Goal: Transaction & Acquisition: Purchase product/service

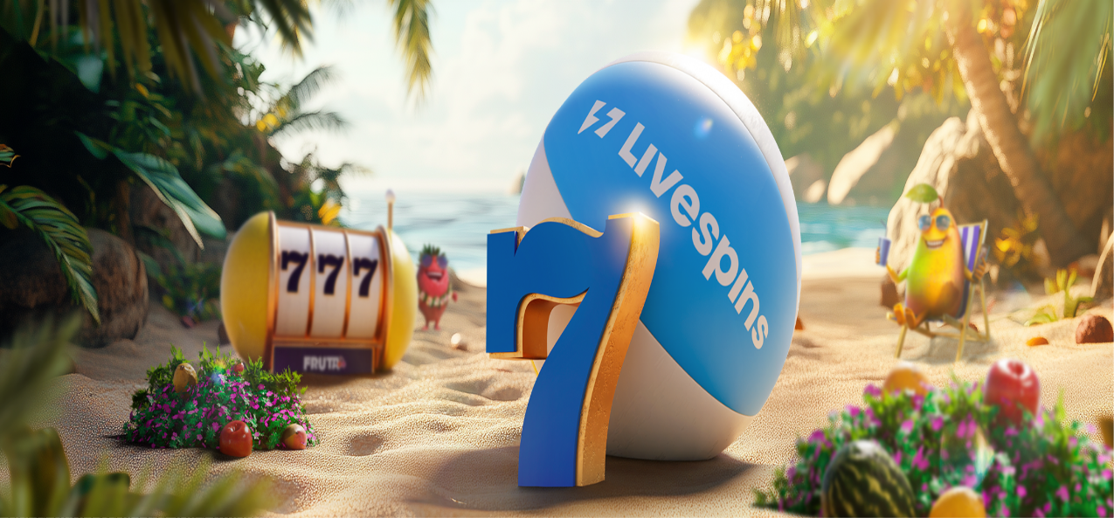
click at [96, 133] on span "Tarjoukset" at bounding box center [71, 125] width 59 height 15
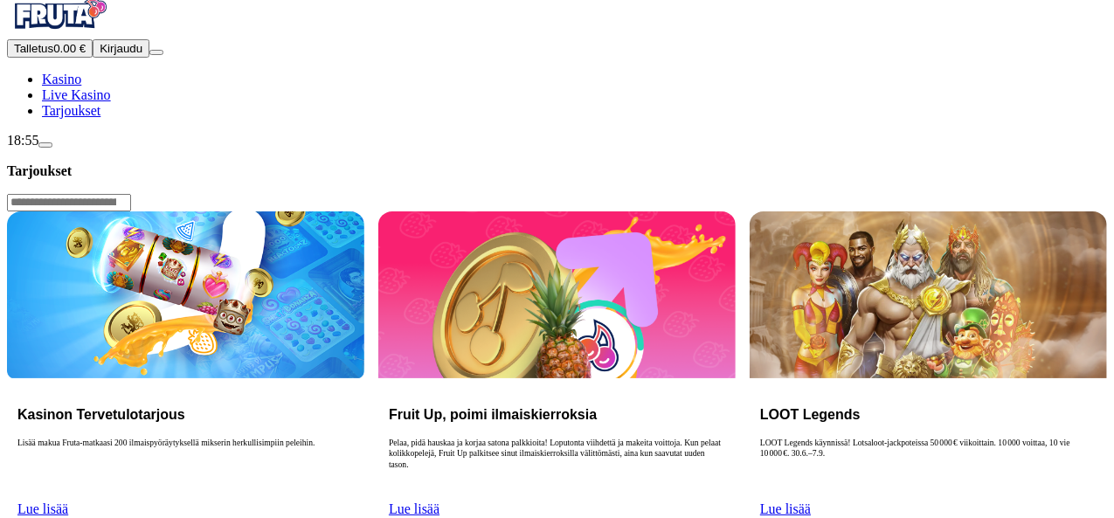
scroll to position [9, 0]
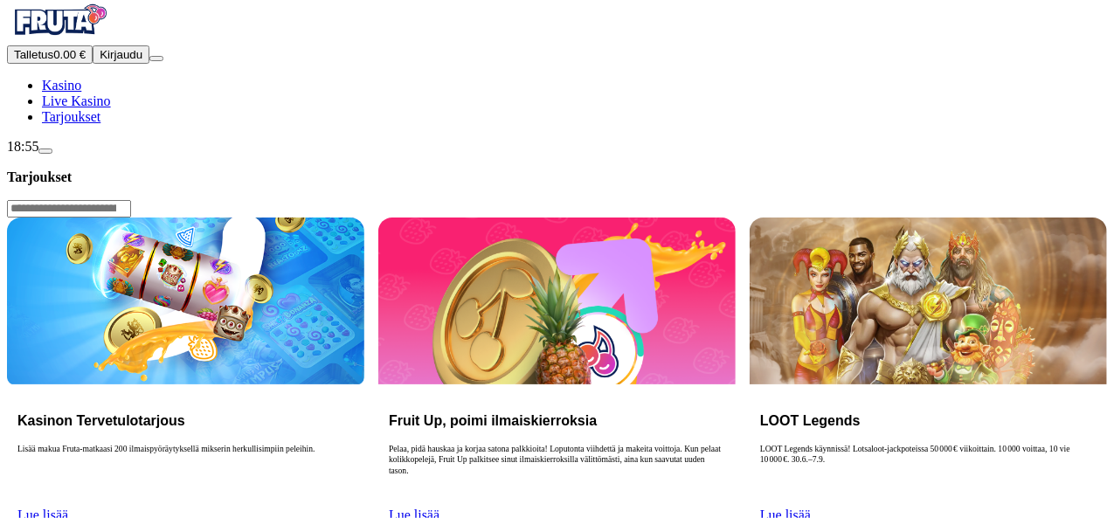
click at [68, 508] on link "Lue lisää" at bounding box center [42, 515] width 51 height 15
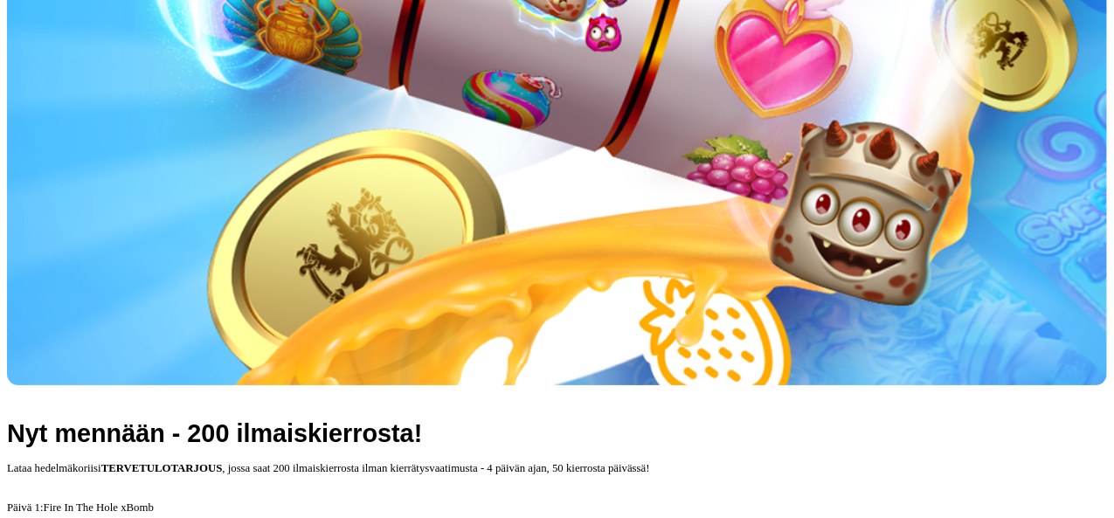
scroll to position [566, 0]
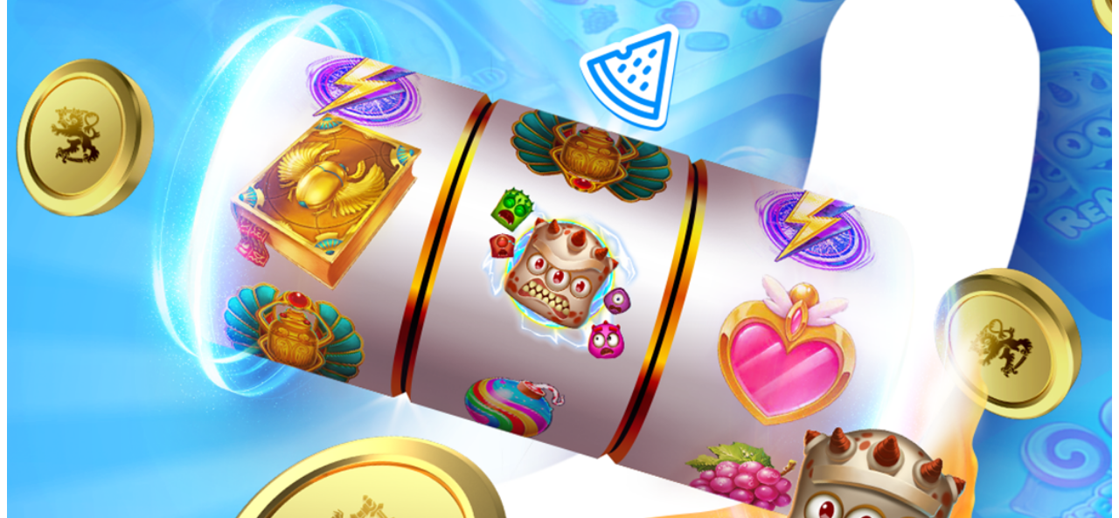
type input "*"
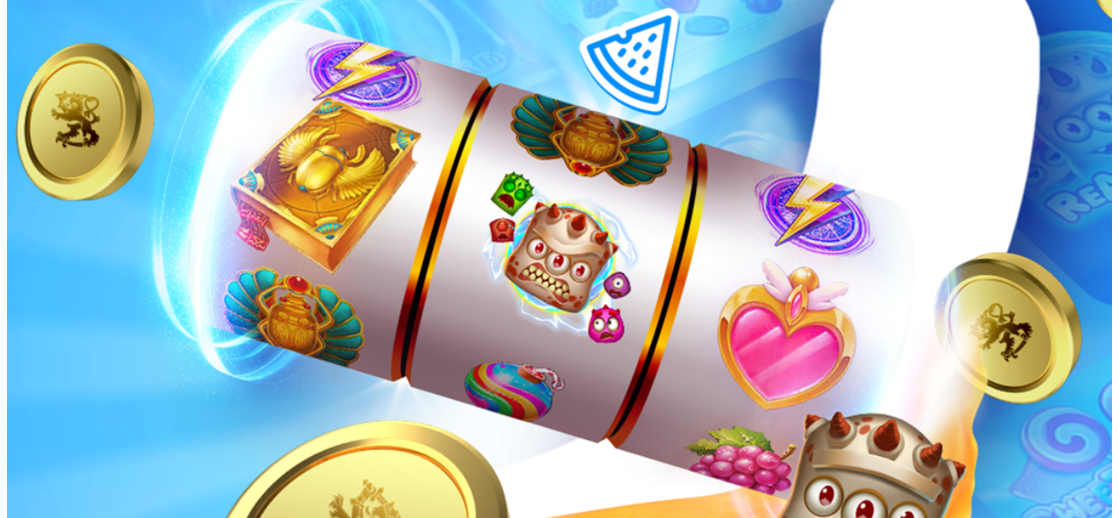
type input "**"
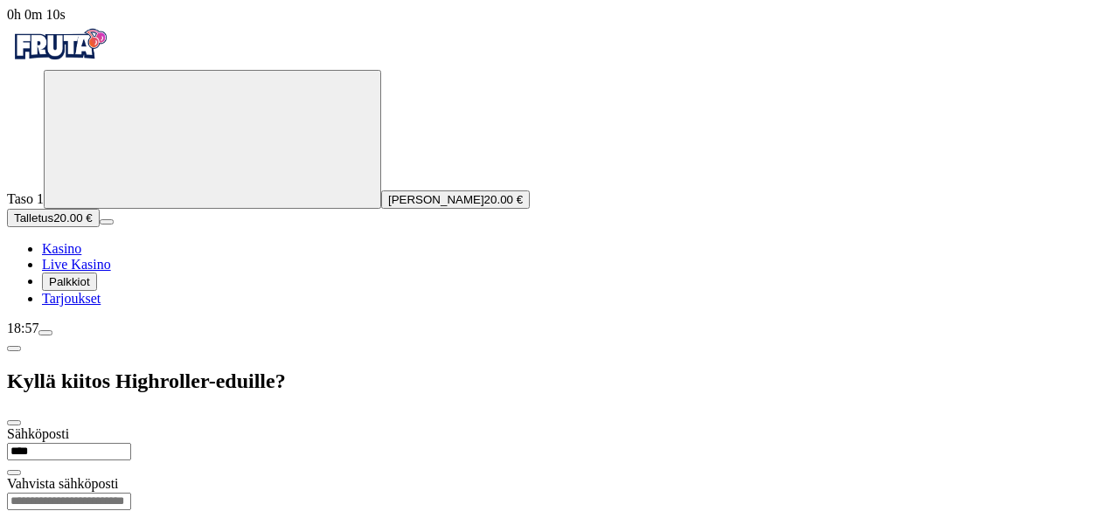
type input "**********"
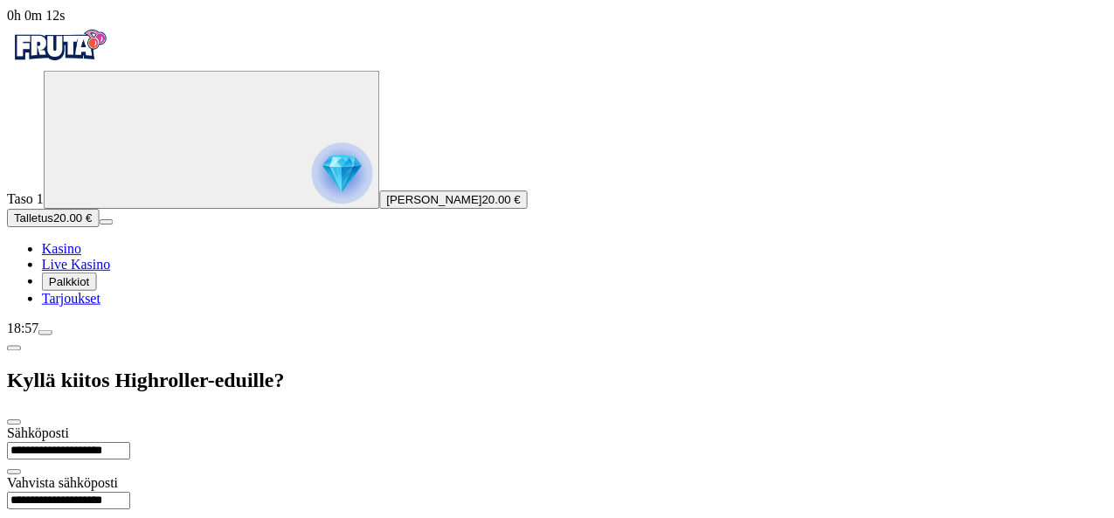
scroll to position [29, 0]
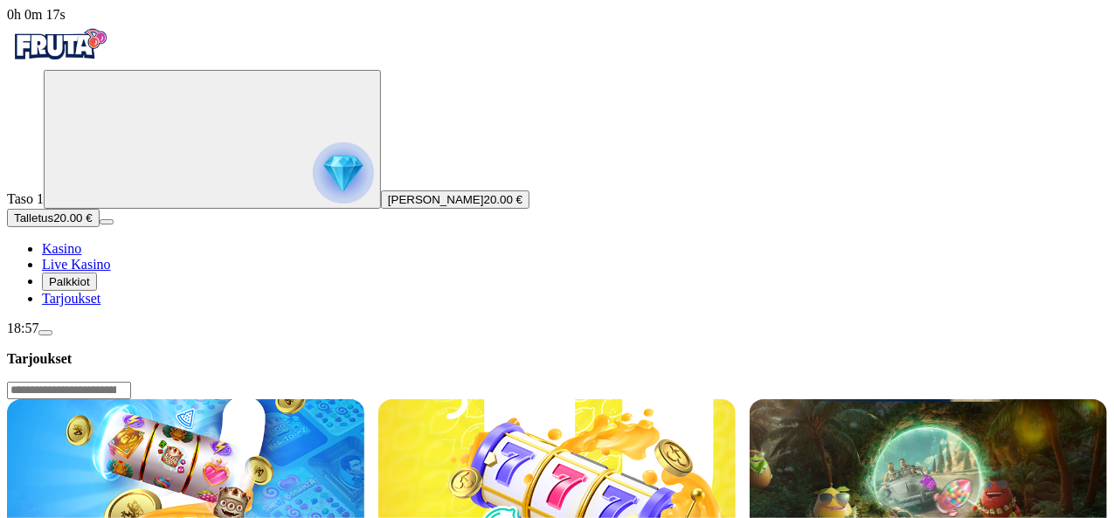
click at [364, 399] on img at bounding box center [185, 482] width 357 height 167
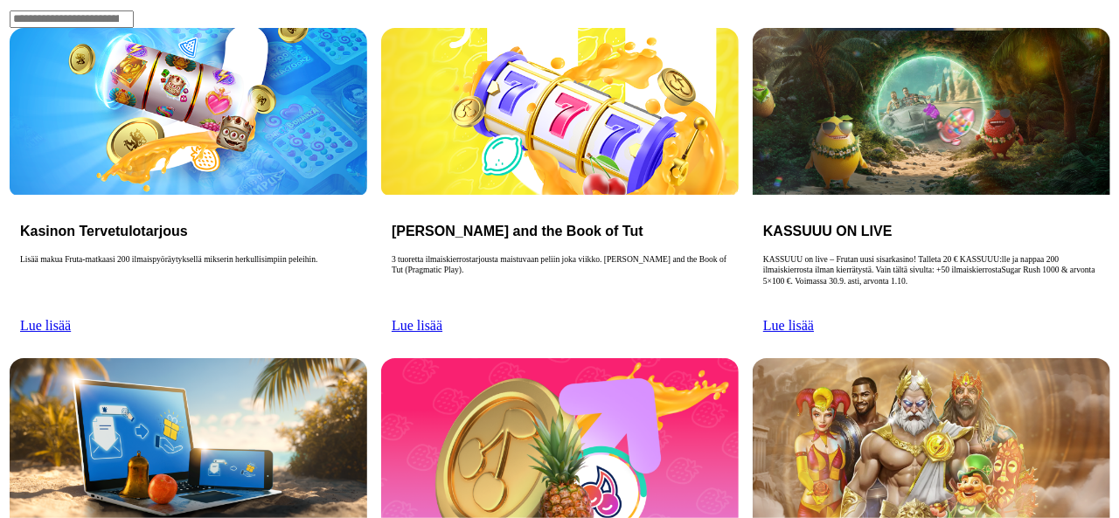
scroll to position [376, 0]
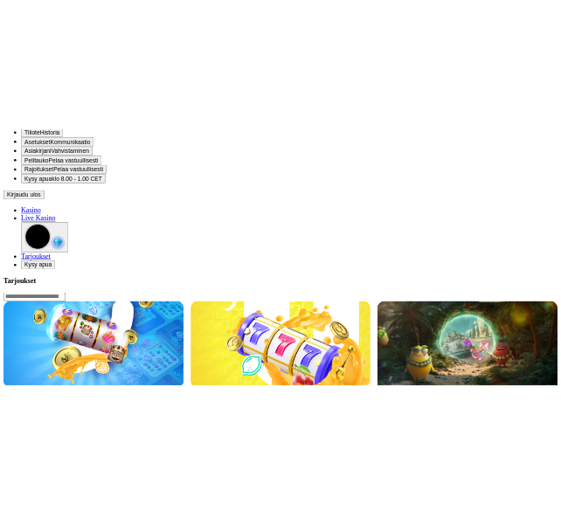
scroll to position [399, 0]
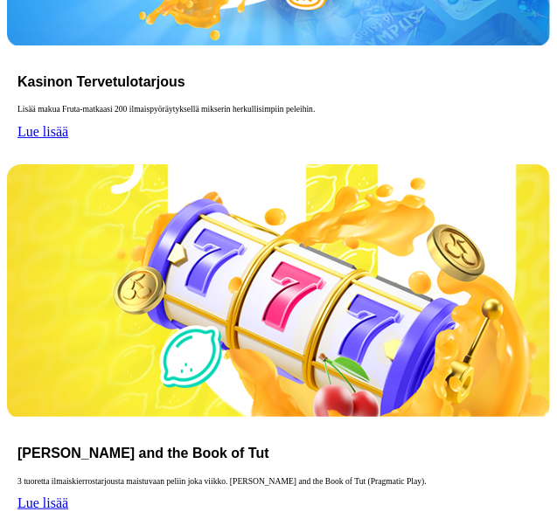
scroll to position [485, 0]
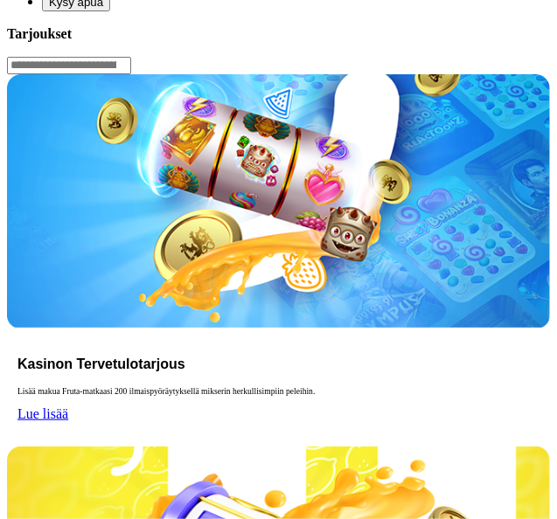
scroll to position [202, 0]
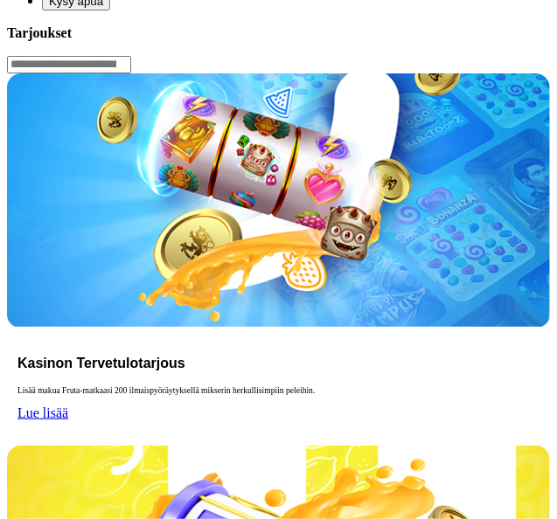
click at [68, 405] on span "Lue lisää" at bounding box center [42, 412] width 51 height 15
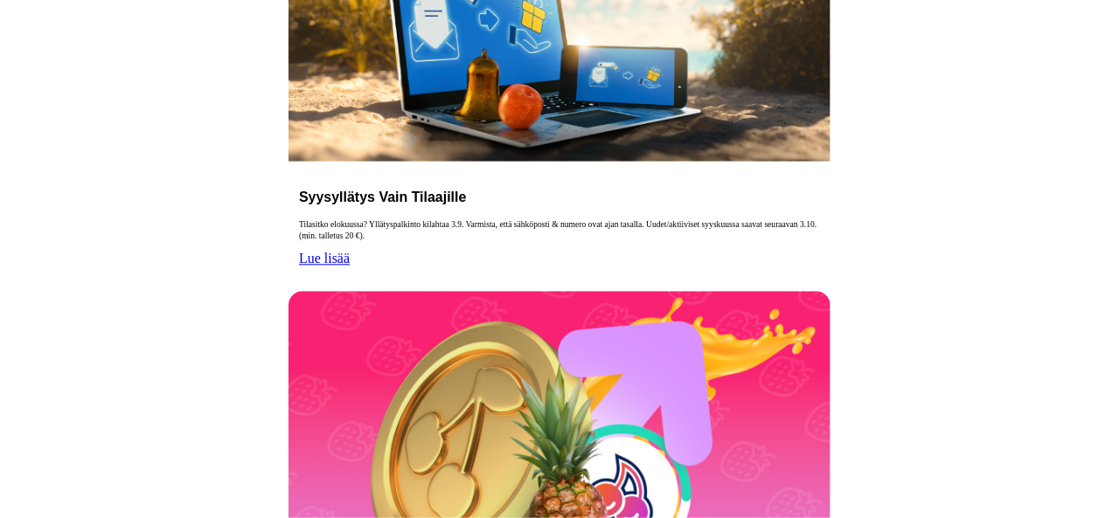
scroll to position [1108, 0]
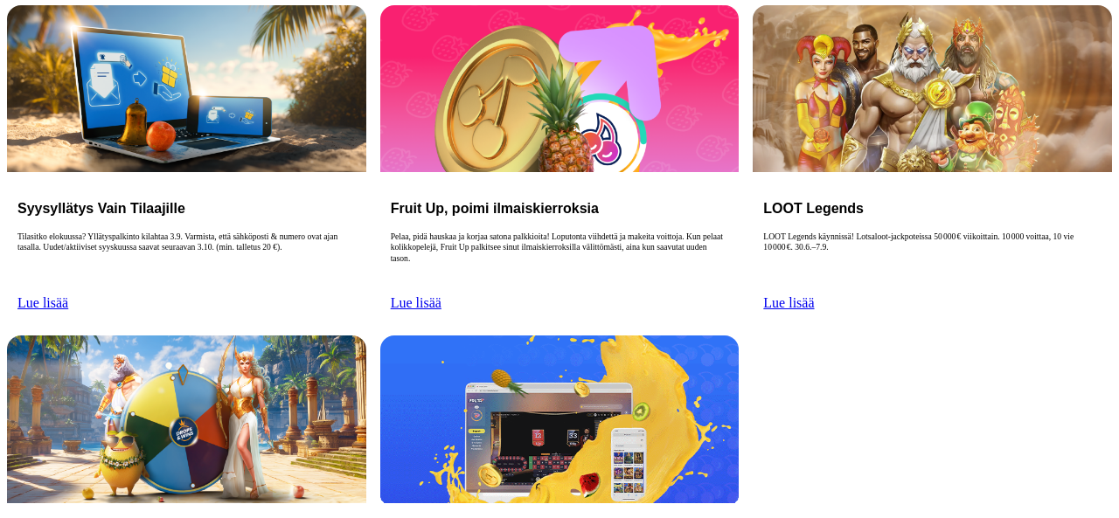
scroll to position [138, 0]
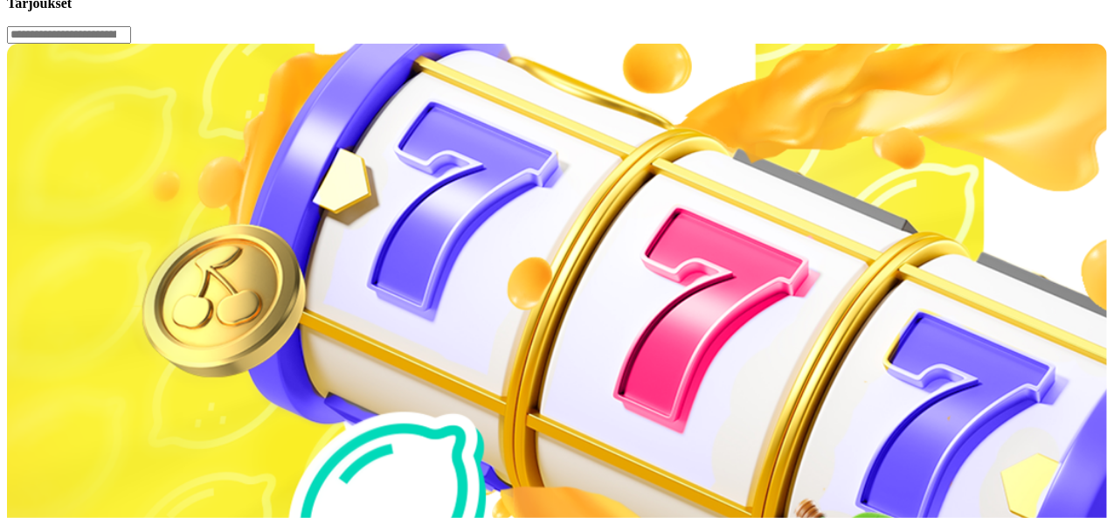
scroll to position [372, 0]
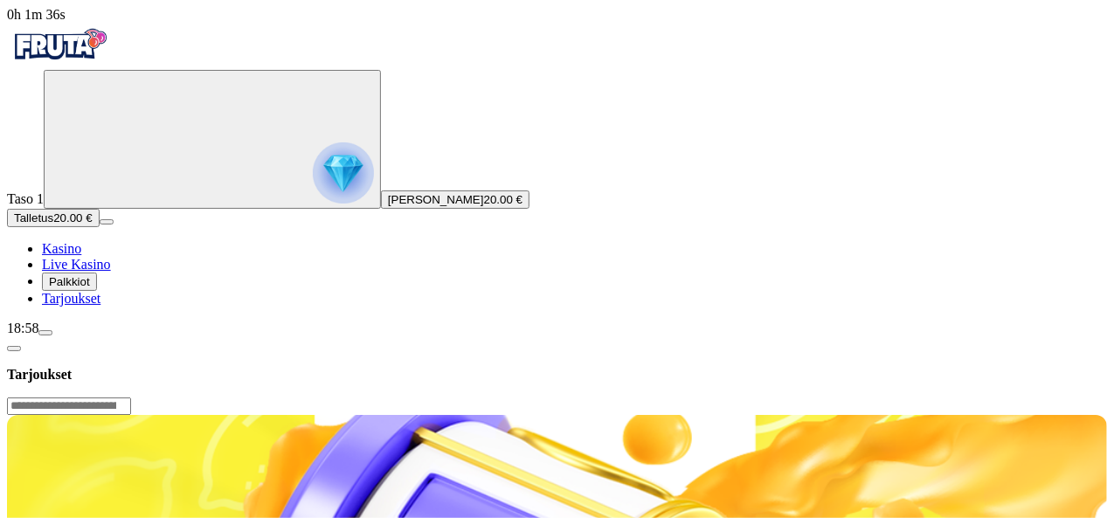
click at [245, 336] on header "Tarjoukset" at bounding box center [557, 375] width 1100 height 79
click at [21, 346] on button "button" at bounding box center [14, 348] width 14 height 5
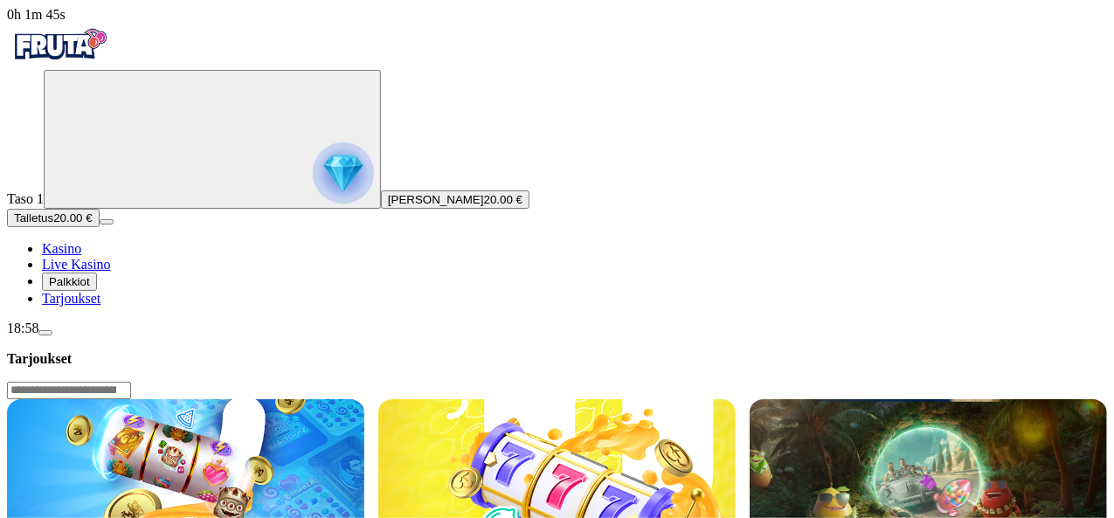
click at [364, 399] on img at bounding box center [185, 482] width 357 height 167
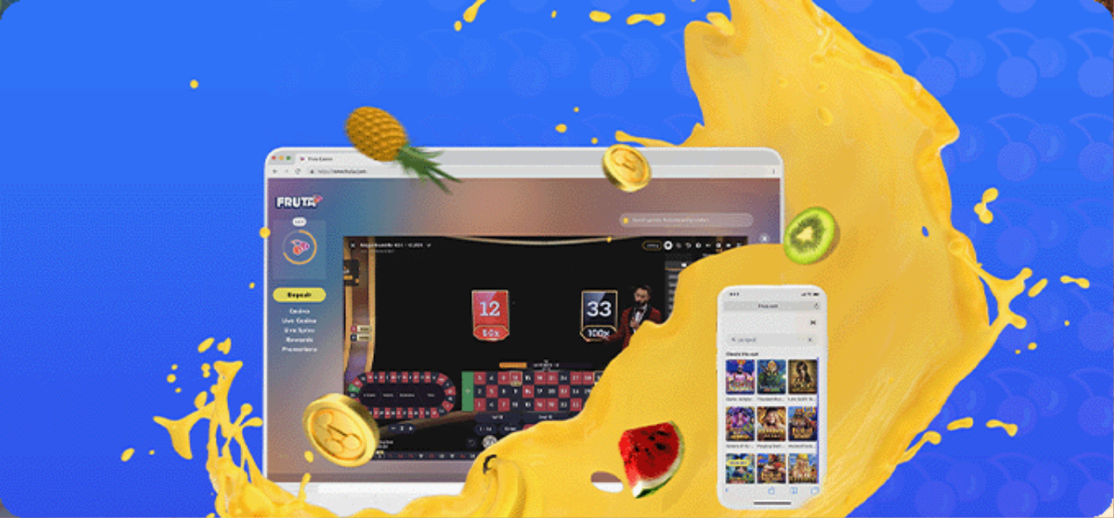
click at [58, 489] on link "Lue lisää" at bounding box center [32, 496] width 51 height 15
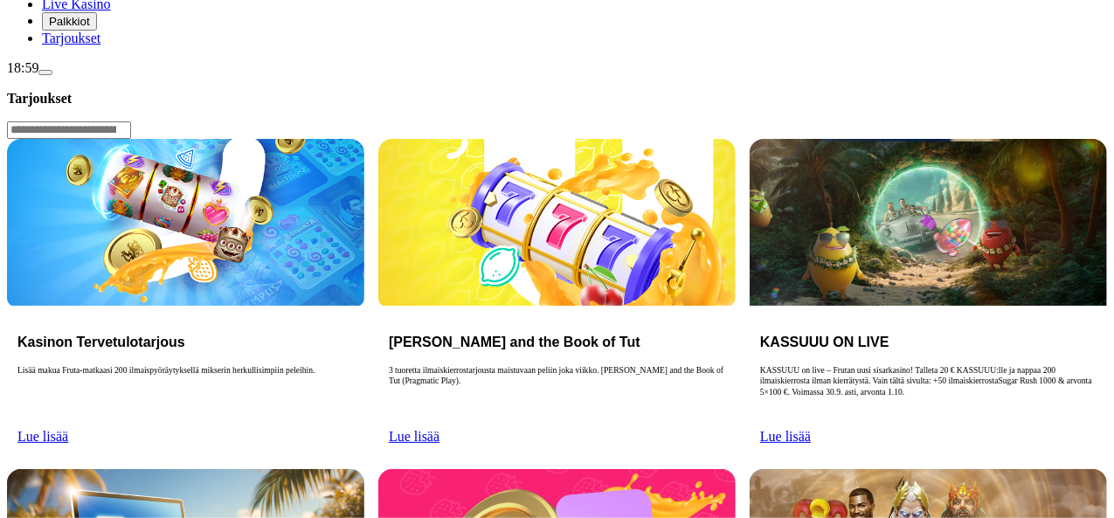
scroll to position [262, 0]
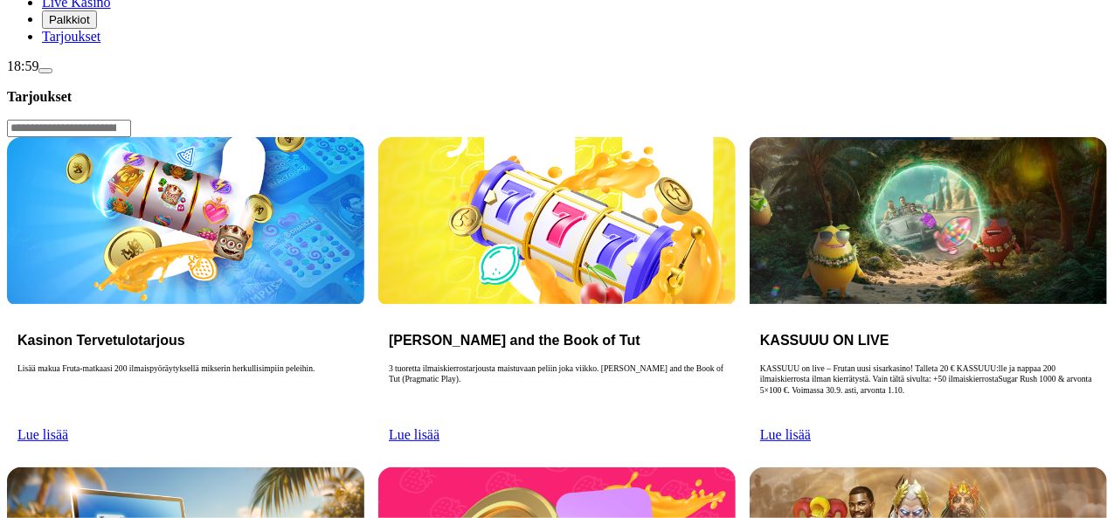
click at [45, 71] on span "menu icon" at bounding box center [45, 71] width 0 height 0
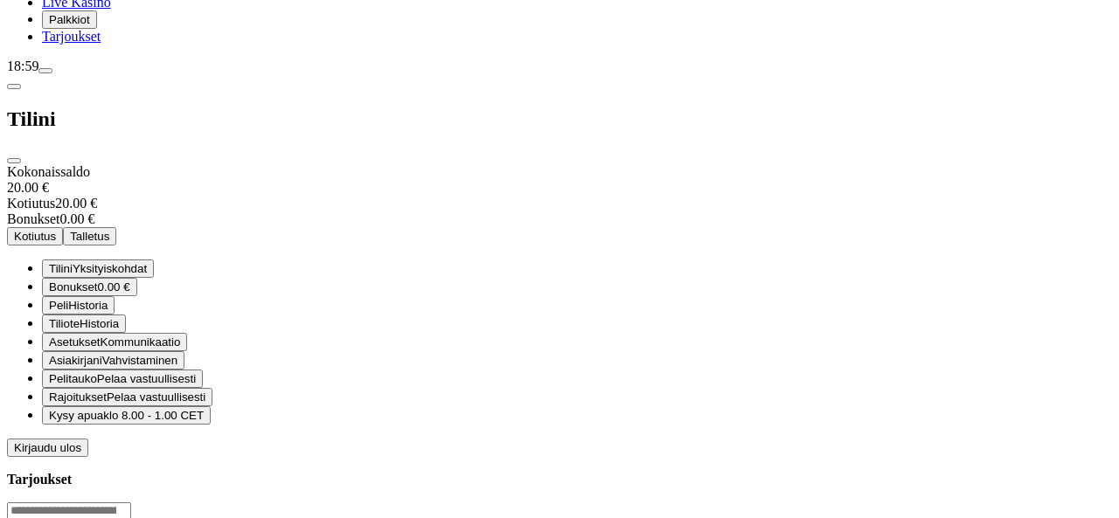
click at [45, 71] on span "menu icon" at bounding box center [45, 71] width 0 height 0
click at [68, 312] on span "Peli" at bounding box center [58, 305] width 19 height 13
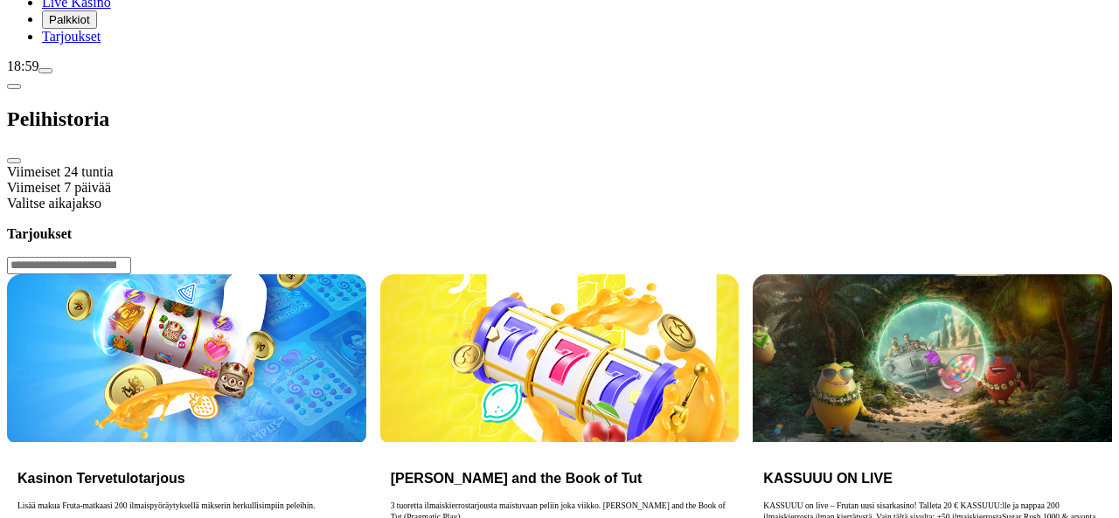
click at [14, 87] on span "chevron-left icon" at bounding box center [14, 87] width 0 height 0
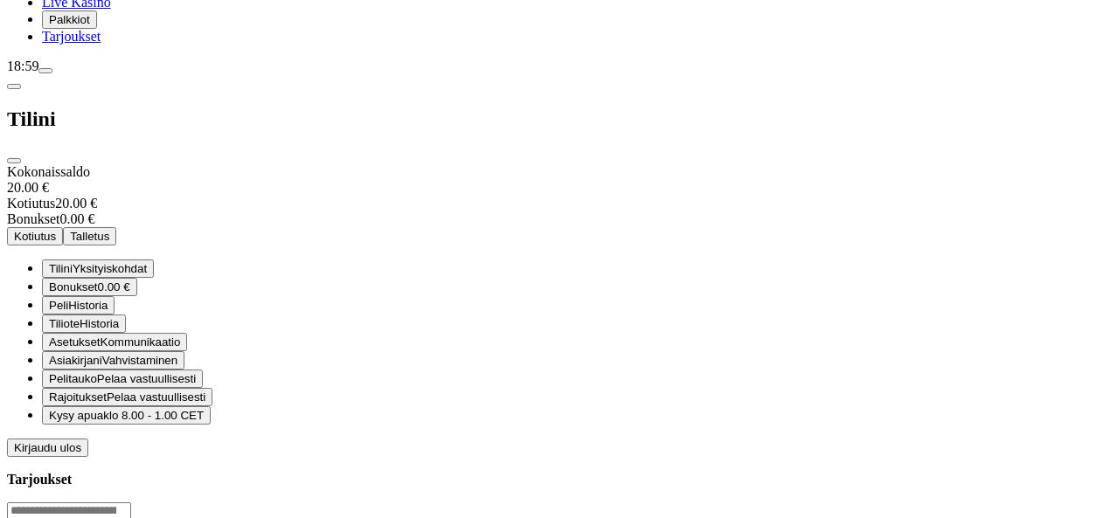
click at [111, 10] on span "Live Kasino" at bounding box center [76, 2] width 69 height 15
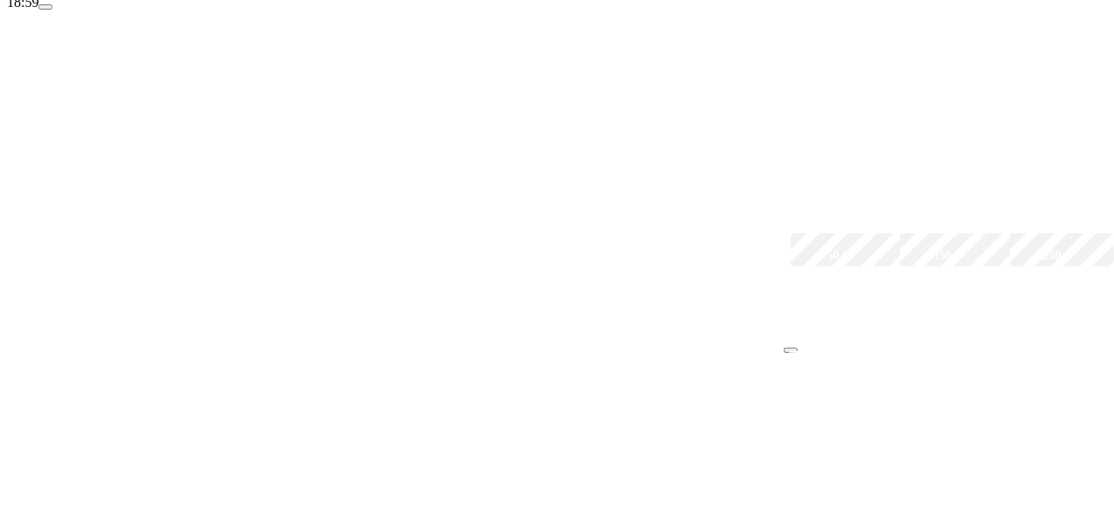
scroll to position [327, 0]
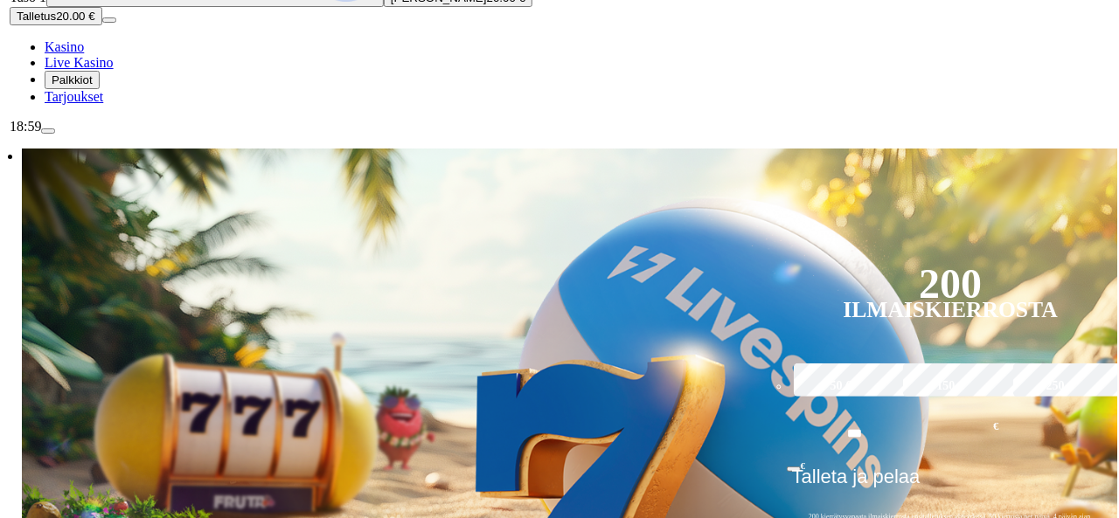
scroll to position [203, 0]
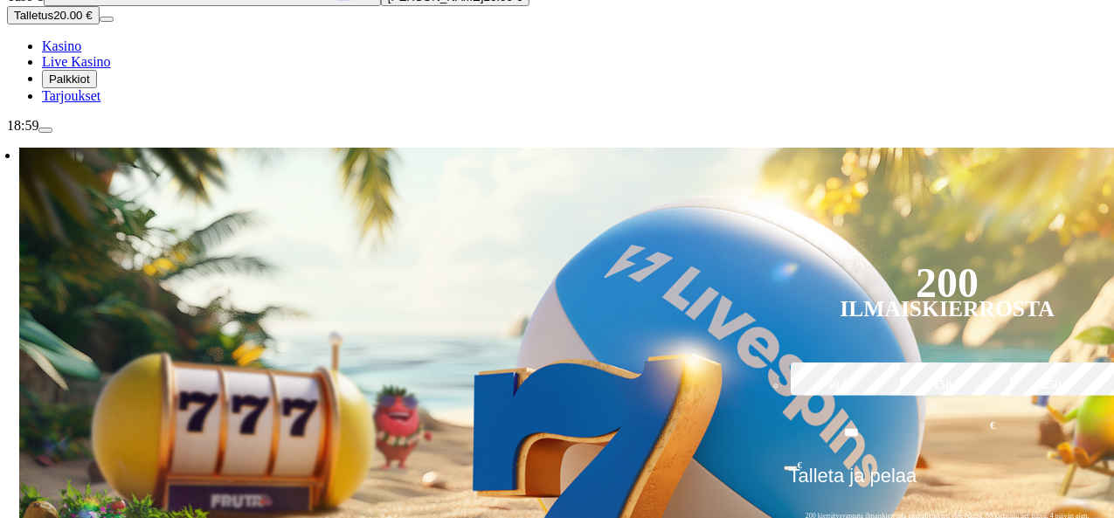
click at [45, 130] on span "menu icon" at bounding box center [45, 130] width 0 height 0
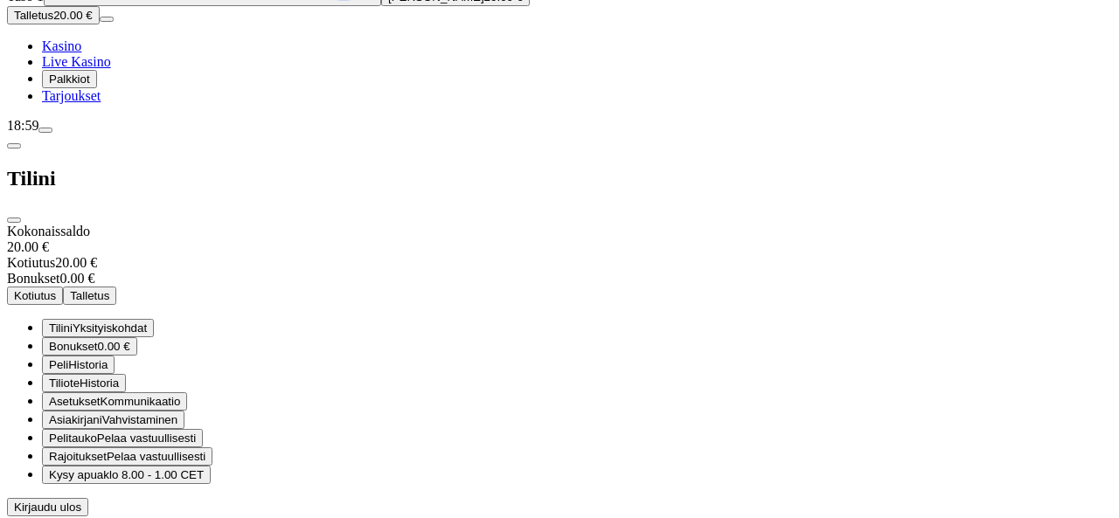
click at [45, 130] on span "menu icon" at bounding box center [45, 130] width 0 height 0
click at [14, 220] on span "close icon" at bounding box center [14, 220] width 0 height 0
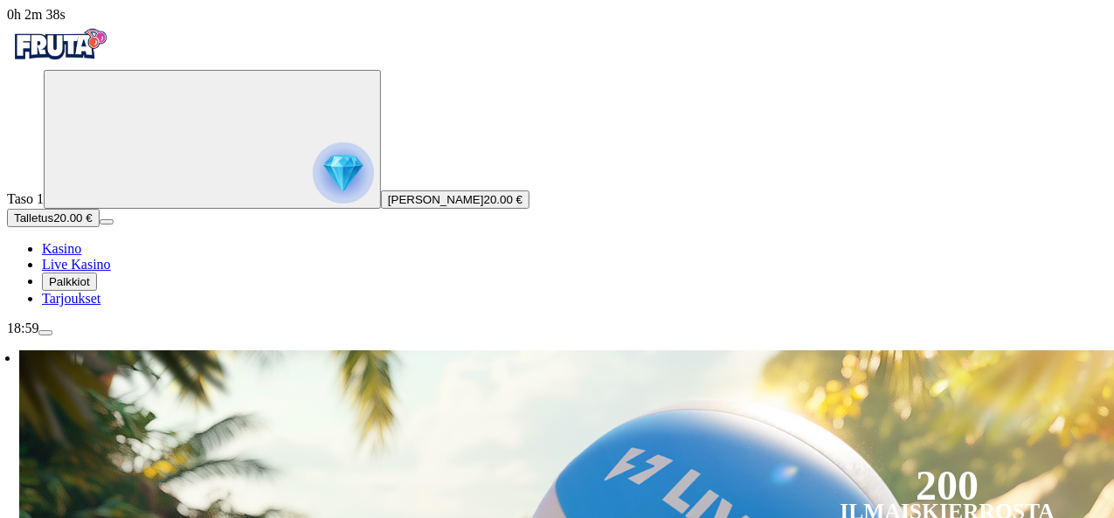
click at [313, 187] on img "Primary" at bounding box center [343, 172] width 61 height 61
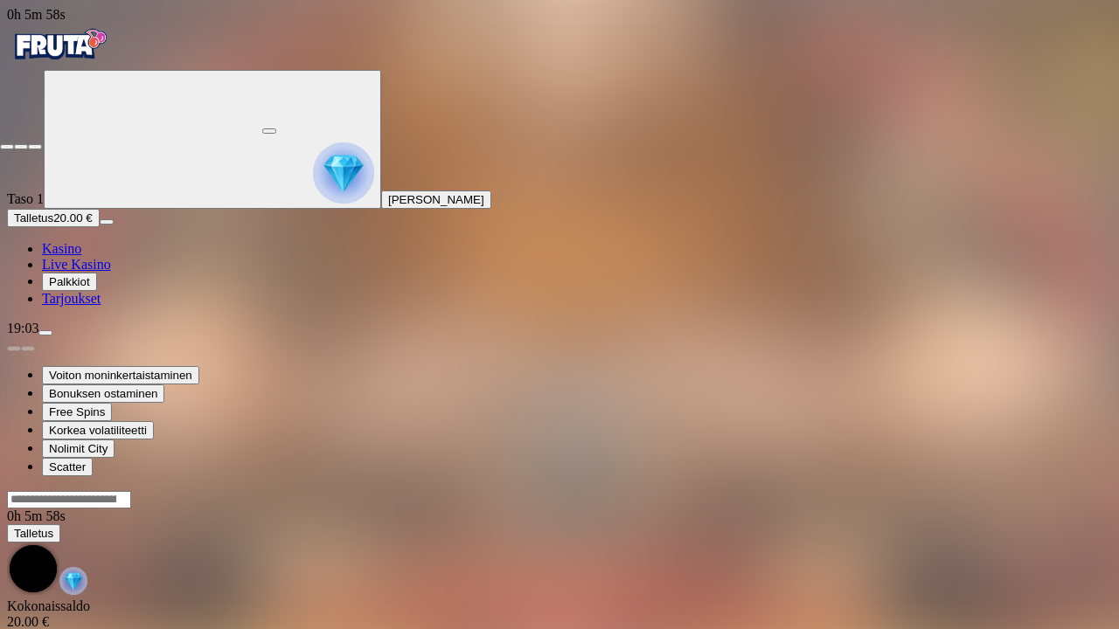
click at [7, 147] on span "close icon" at bounding box center [7, 147] width 0 height 0
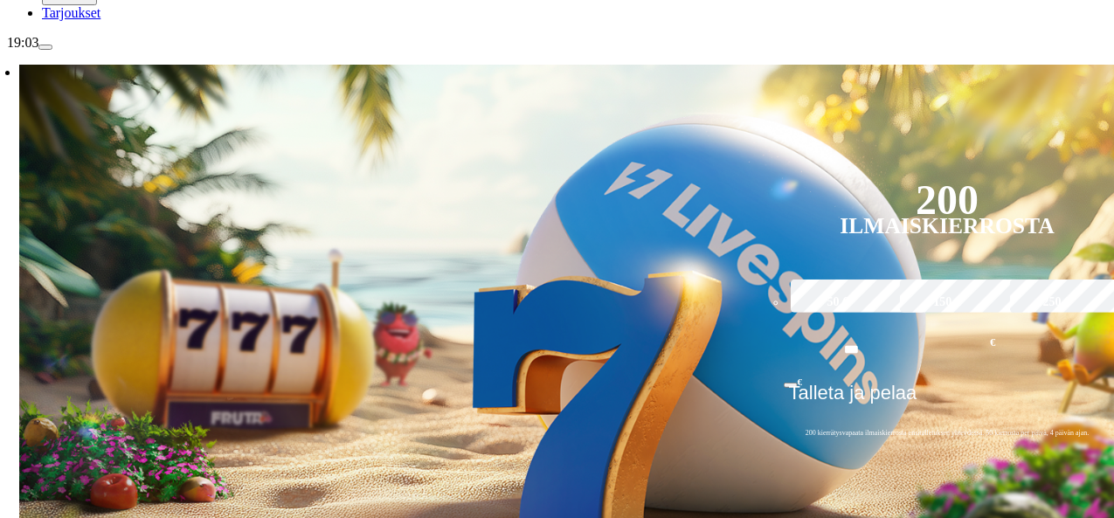
scroll to position [276, 0]
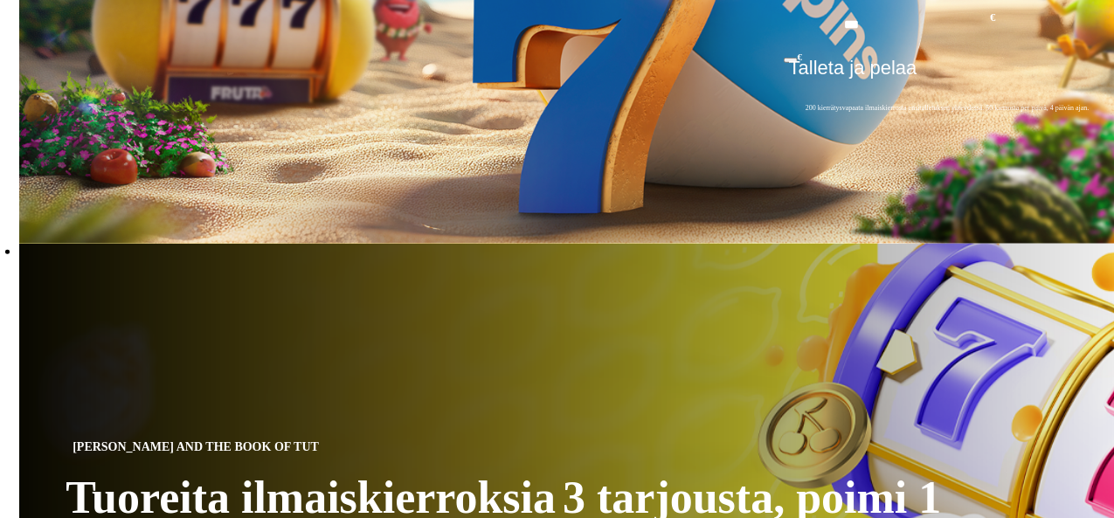
scroll to position [610, 0]
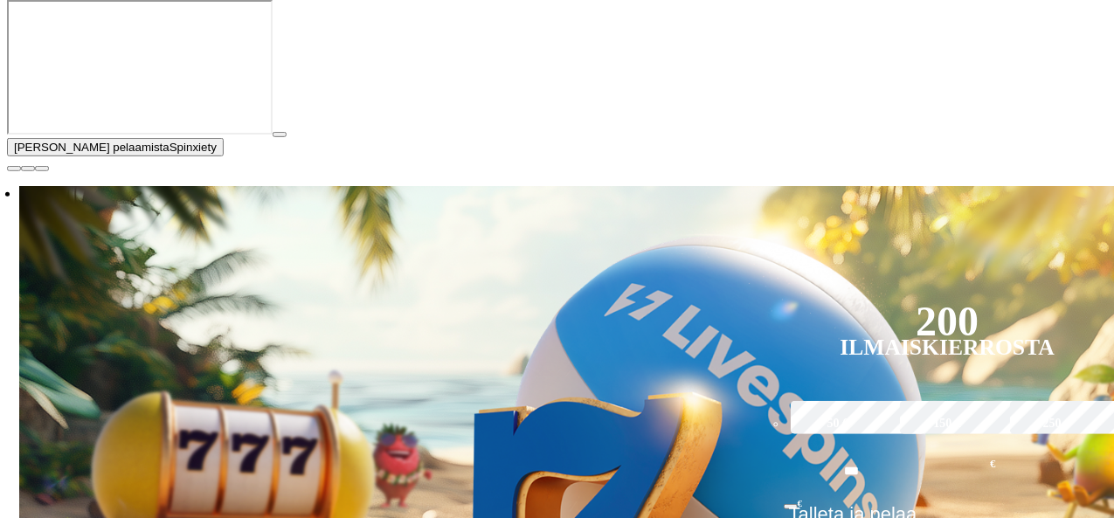
scroll to position [337, 0]
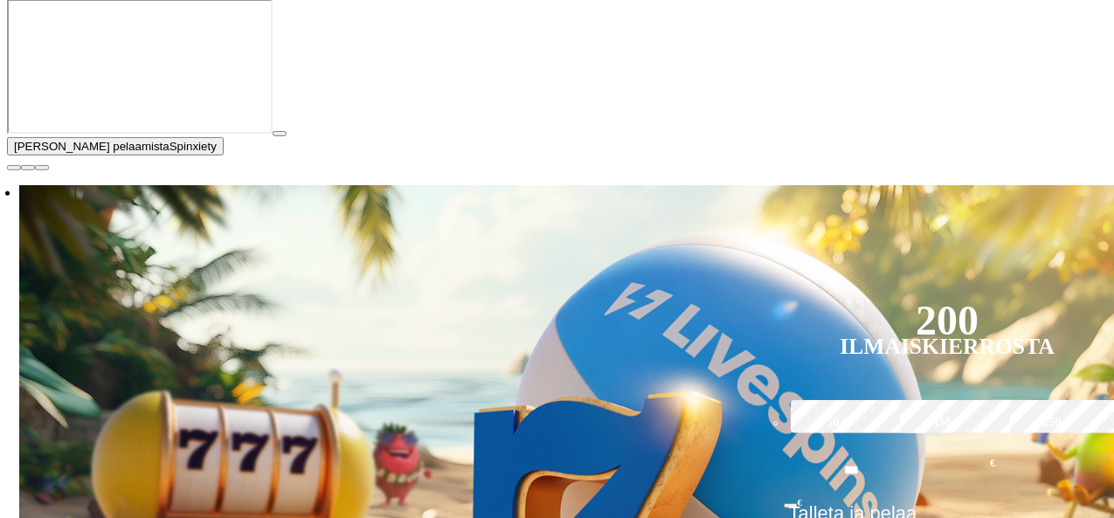
type input "*******"
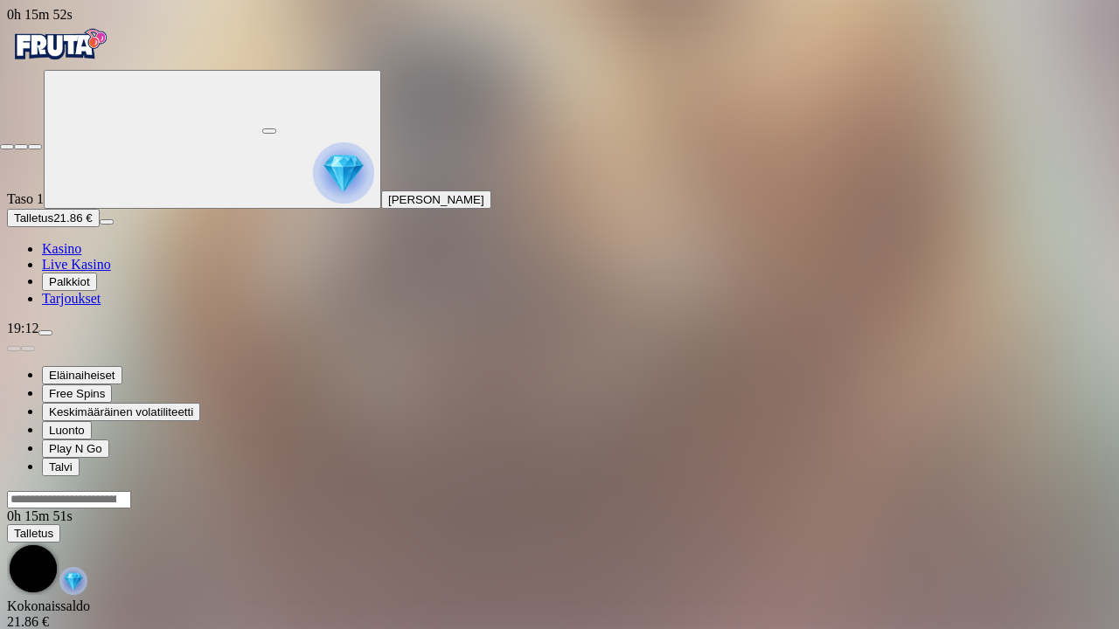
click at [7, 147] on span "close icon" at bounding box center [7, 147] width 0 height 0
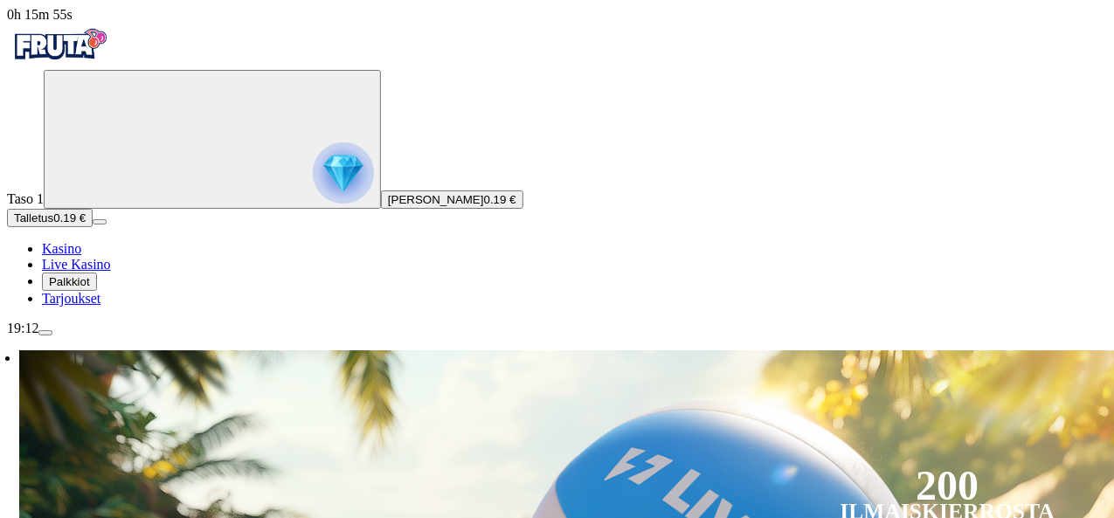
click at [313, 204] on img "Primary" at bounding box center [343, 172] width 61 height 61
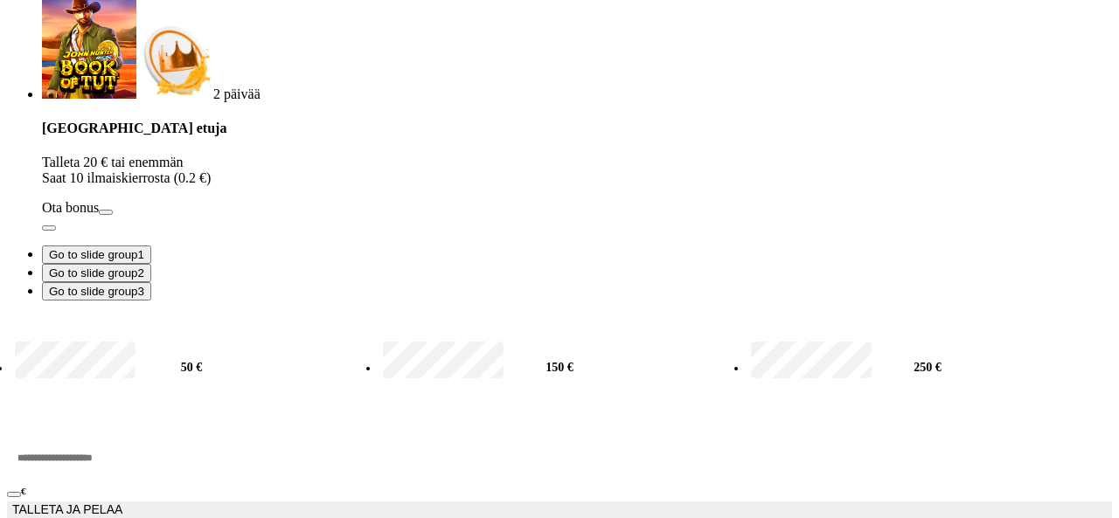
click at [125, 432] on input "***" at bounding box center [66, 458] width 118 height 52
type input "*"
type input "**"
click at [122, 502] on span "TALLETA JA PELAA" at bounding box center [67, 519] width 110 height 35
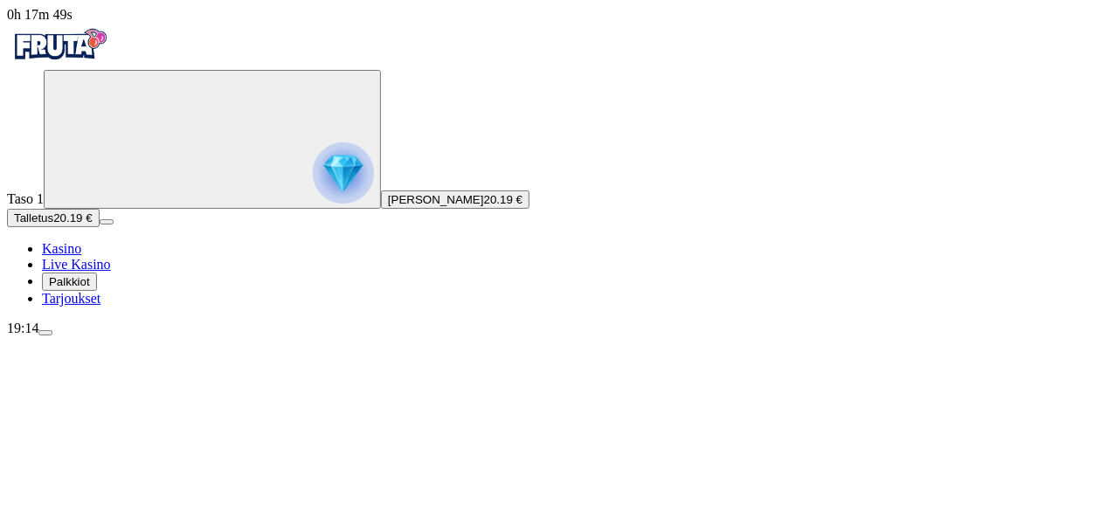
scroll to position [109, 0]
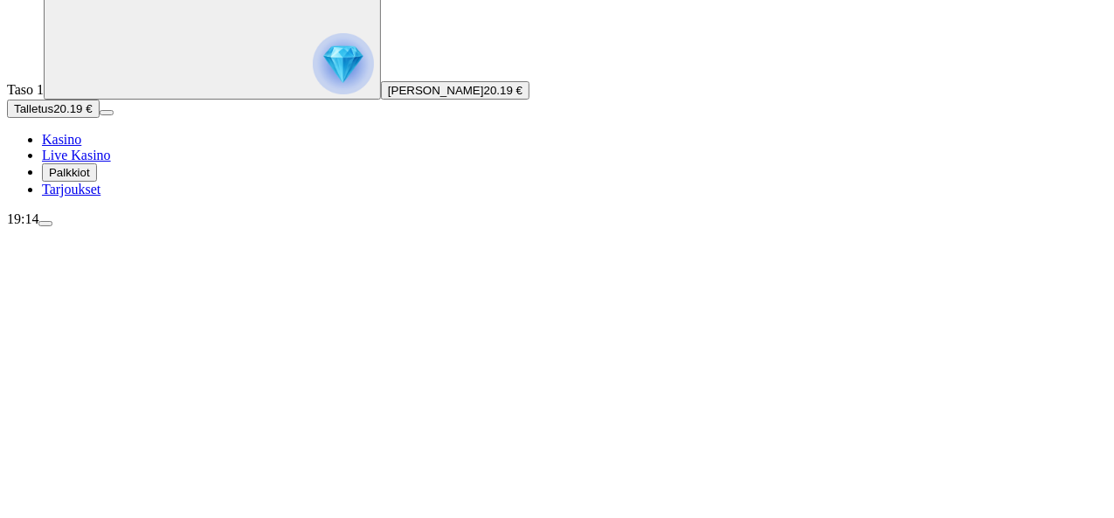
click at [101, 100] on div "Taso 1 Aapo Tapio Kujala 20.19 €" at bounding box center [557, 30] width 1100 height 139
click at [313, 94] on img "Primary" at bounding box center [343, 63] width 61 height 61
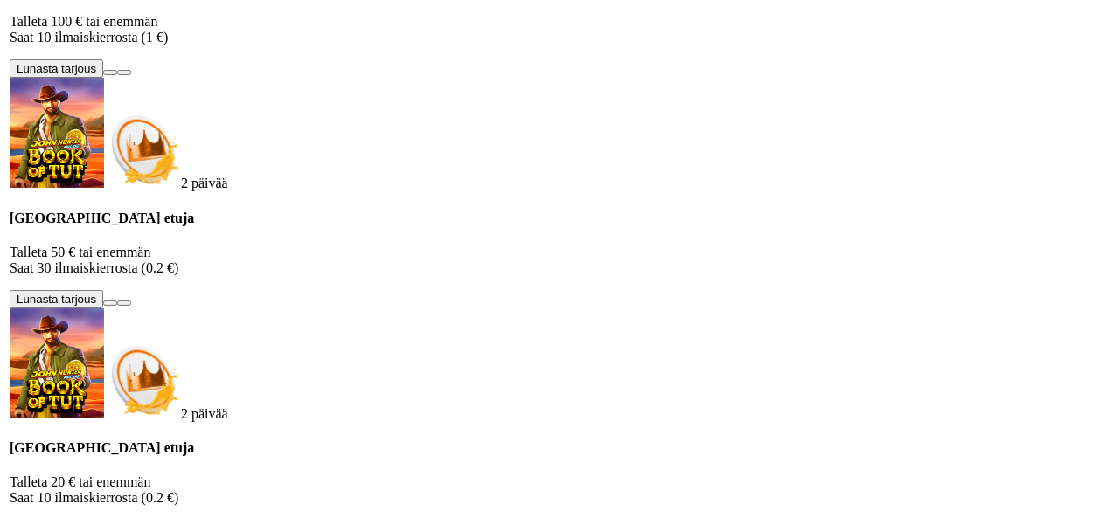
scroll to position [1049, 0]
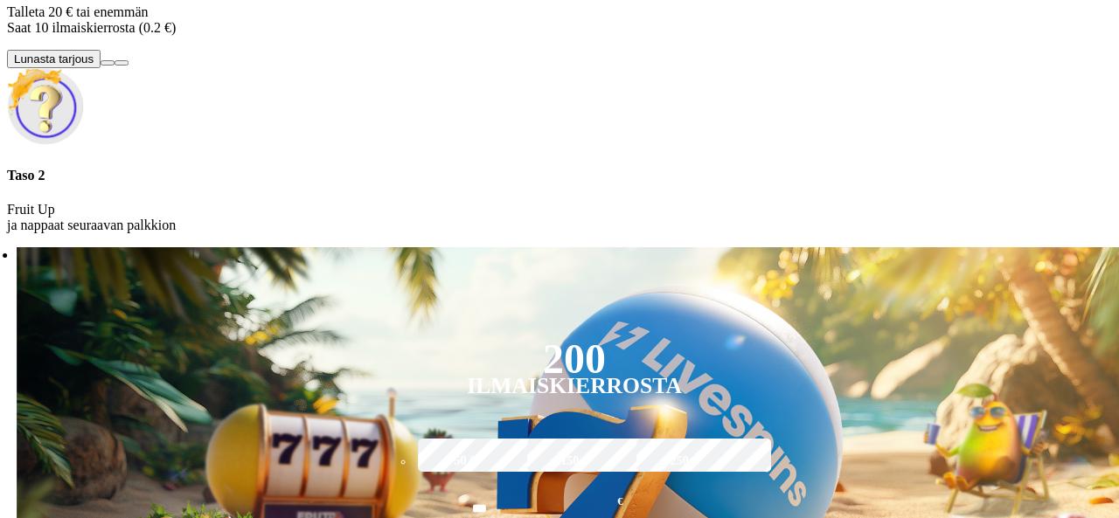
click at [114, 66] on button at bounding box center [107, 62] width 14 height 5
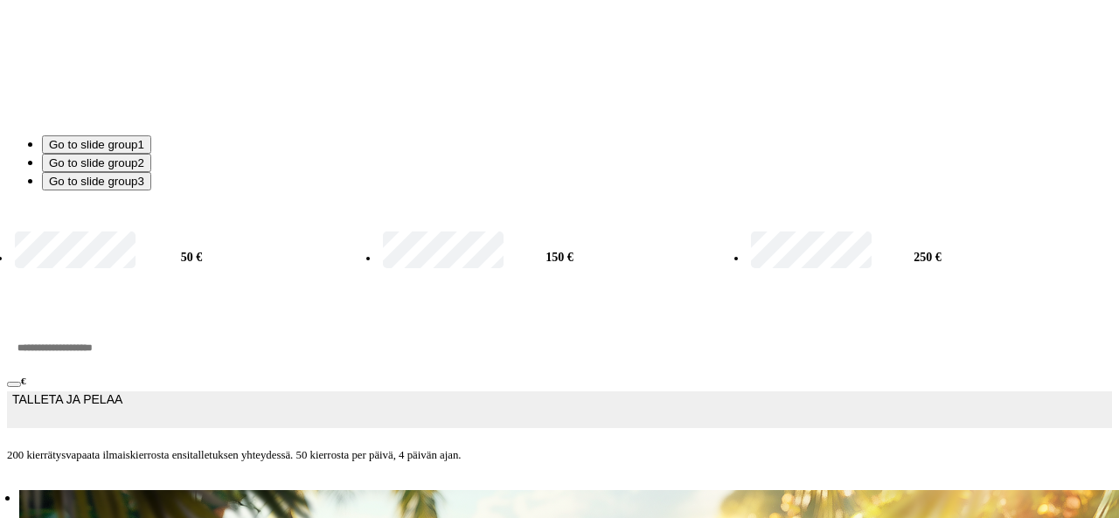
scroll to position [66, 0]
drag, startPoint x: 279, startPoint y: 349, endPoint x: 163, endPoint y: 352, distance: 116.3
type input "**"
click at [122, 413] on span "TALLETA JA PELAA" at bounding box center [67, 409] width 110 height 35
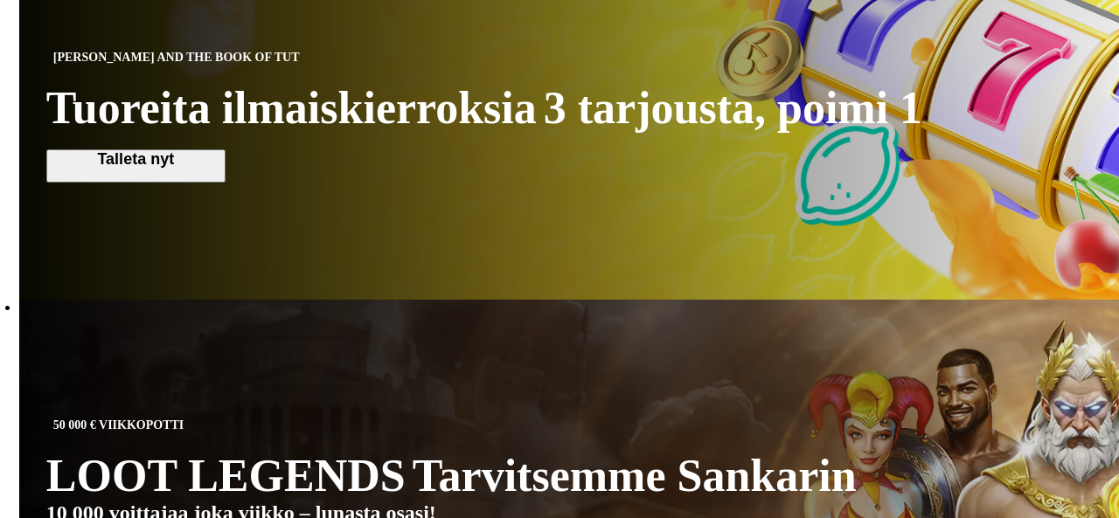
scroll to position [0, 0]
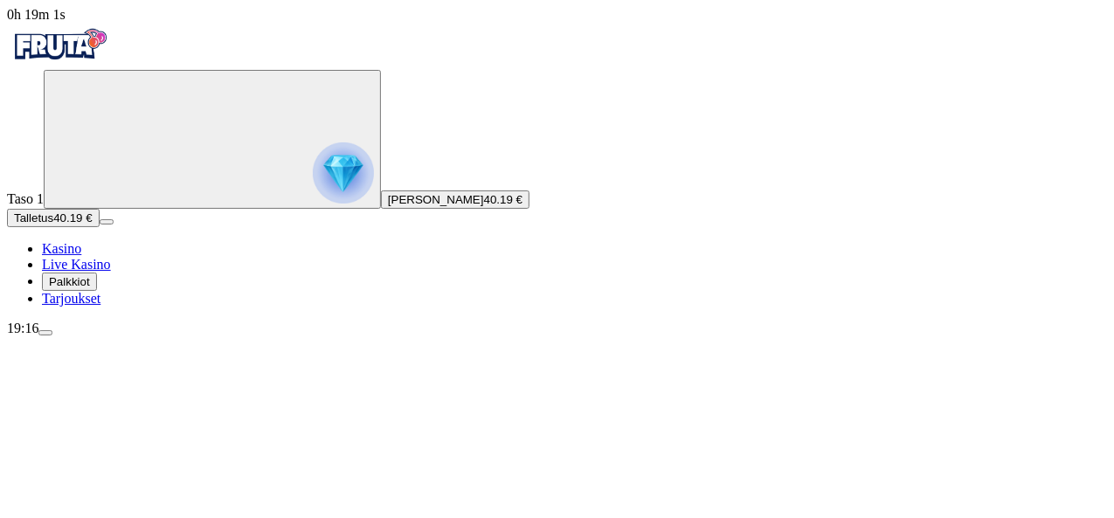
click at [313, 204] on img "Primary" at bounding box center [343, 172] width 61 height 61
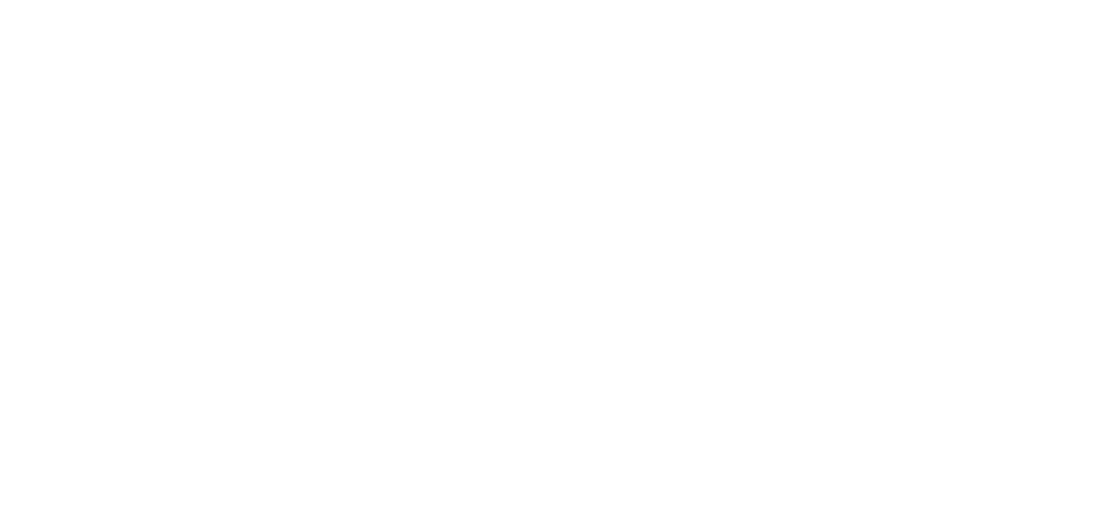
scroll to position [939, 0]
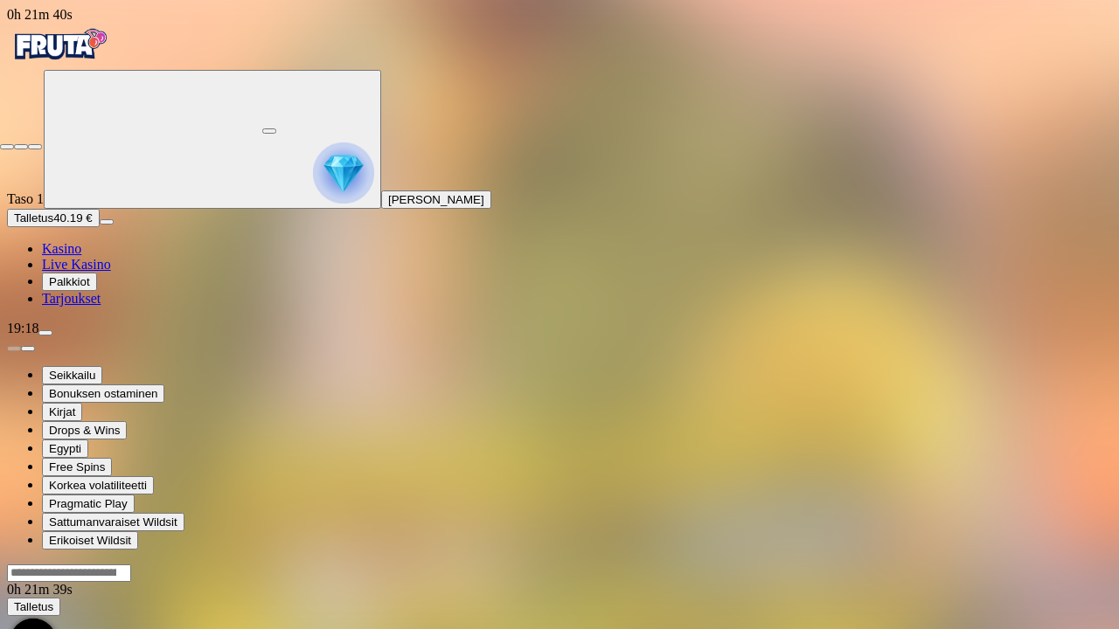
click at [7, 147] on span "close icon" at bounding box center [7, 147] width 0 height 0
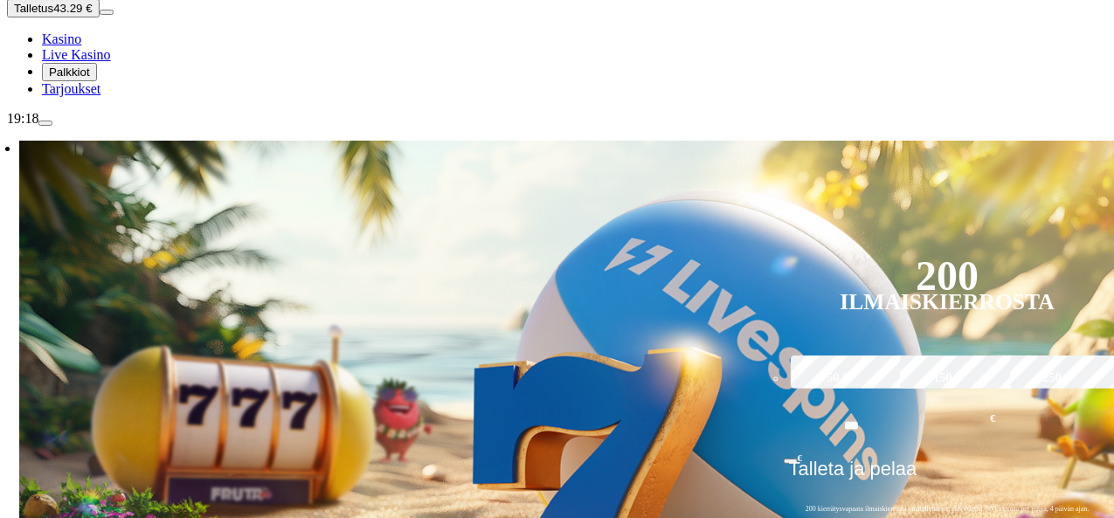
scroll to position [211, 0]
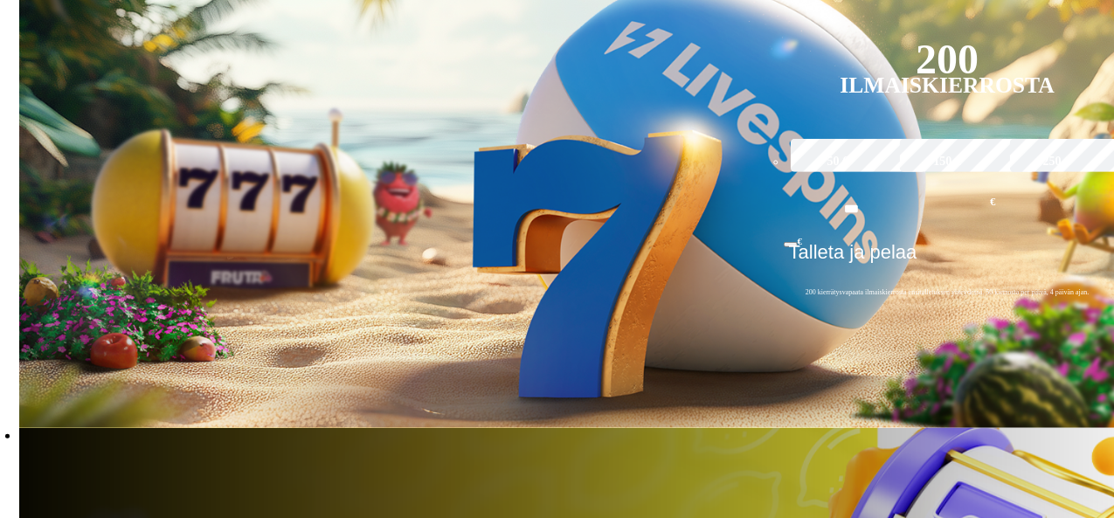
scroll to position [440, 0]
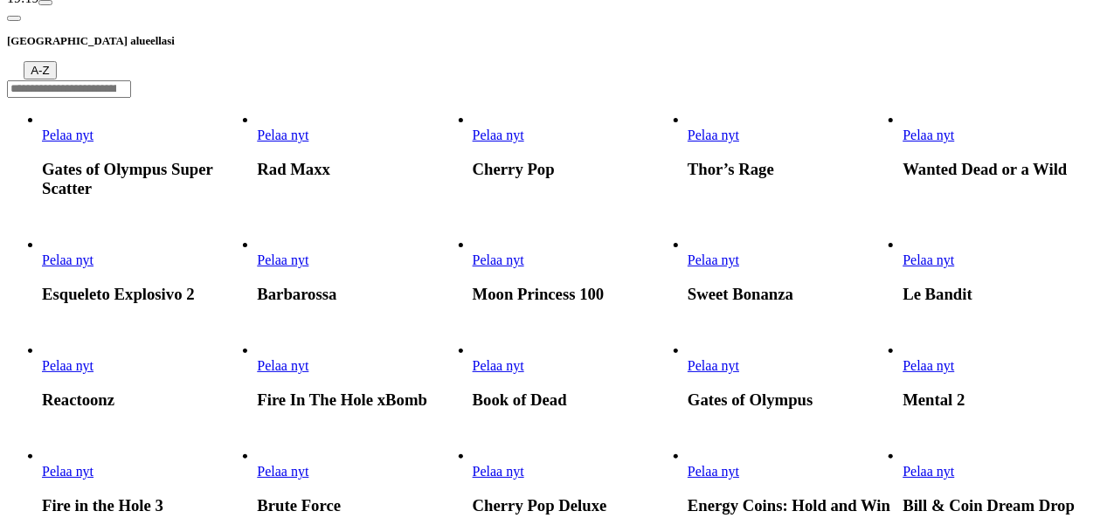
scroll to position [333, 0]
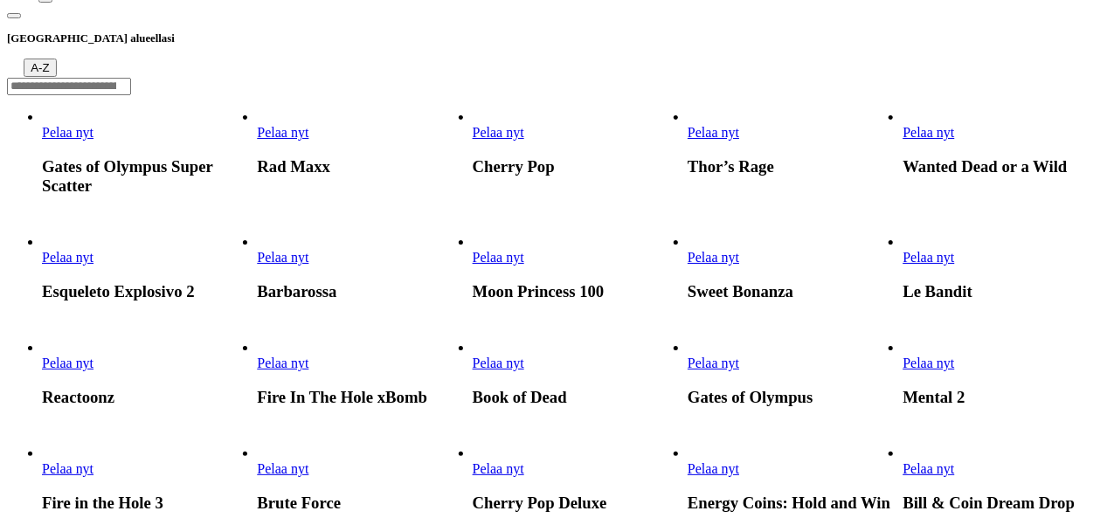
click at [524, 356] on span "Pelaa nyt" at bounding box center [499, 363] width 52 height 15
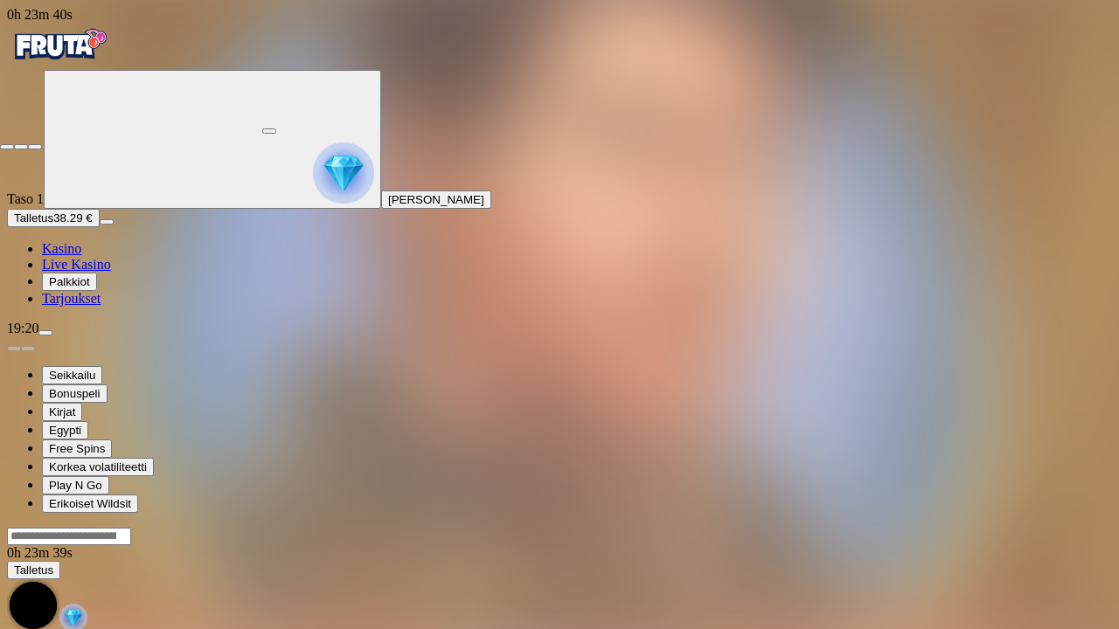
click at [7, 147] on span "close icon" at bounding box center [7, 147] width 0 height 0
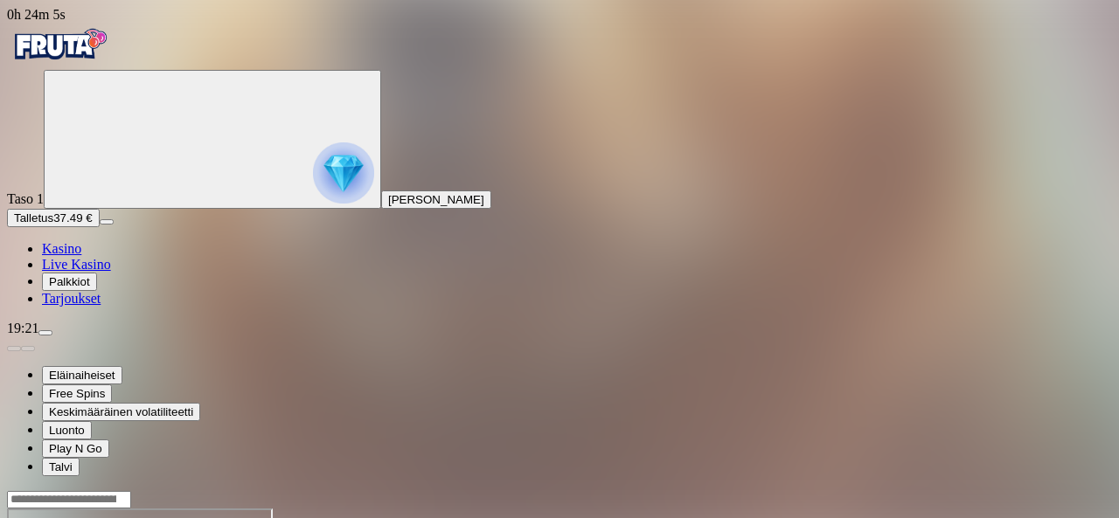
drag, startPoint x: 1008, startPoint y: 144, endPoint x: 1008, endPoint y: 220, distance: 76.0
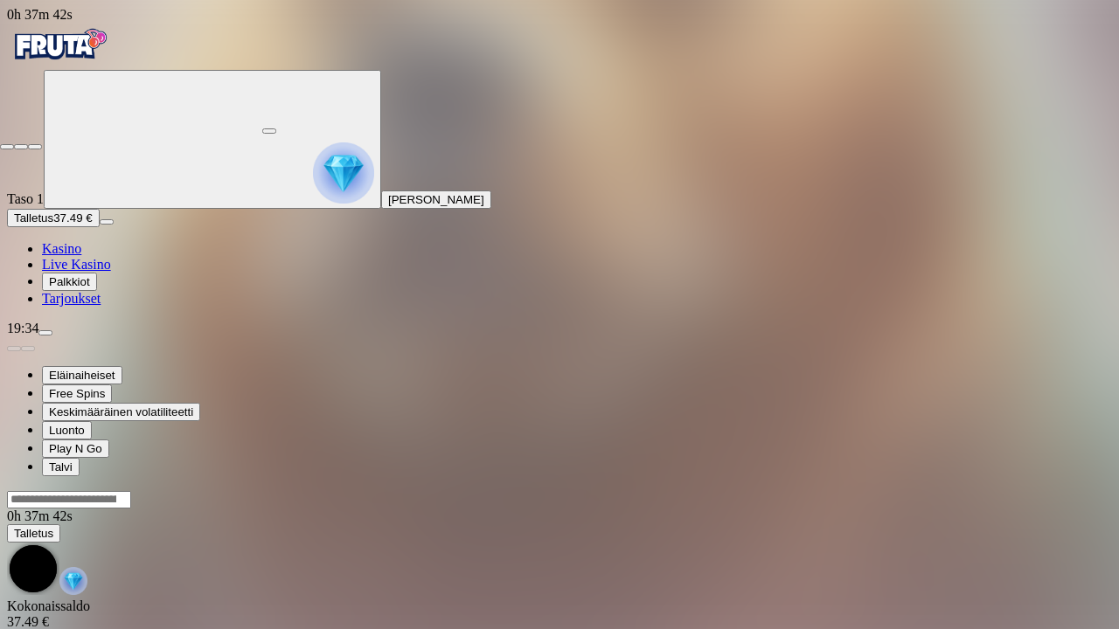
click at [7, 147] on span "close icon" at bounding box center [7, 147] width 0 height 0
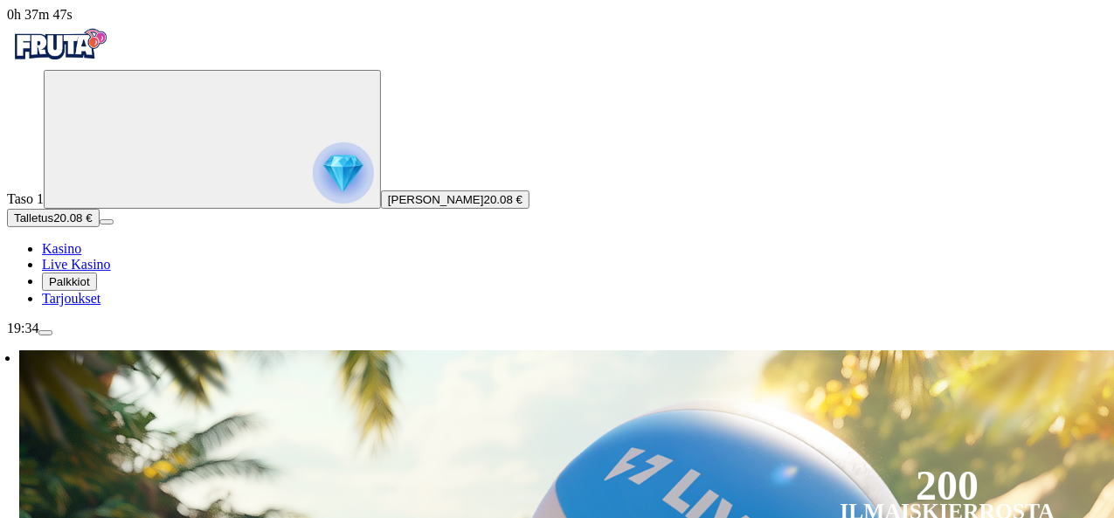
click at [313, 177] on img "Primary" at bounding box center [343, 172] width 61 height 61
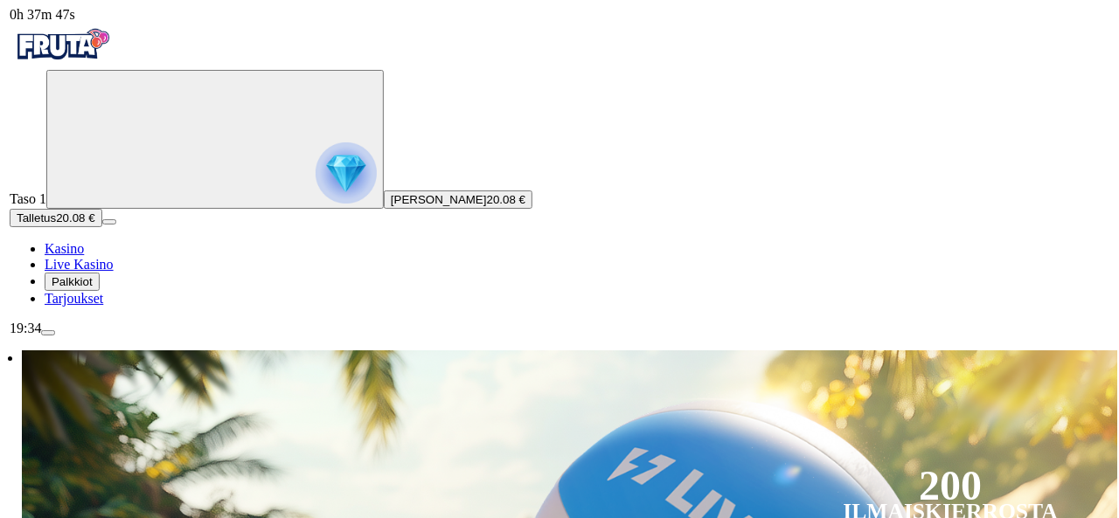
scroll to position [939, 0]
